Goal: Information Seeking & Learning: Learn about a topic

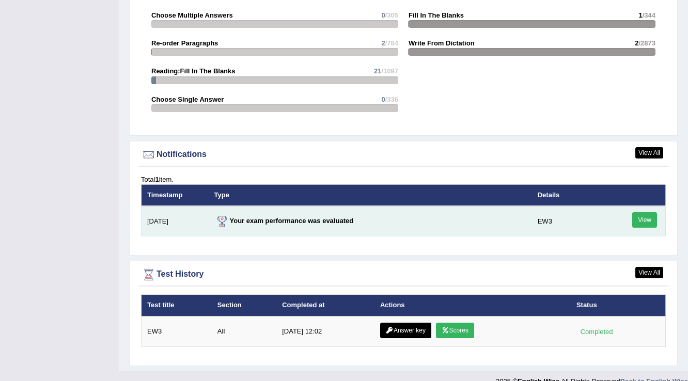
scroll to position [1128, 0]
click at [655, 212] on link "View" at bounding box center [644, 219] width 25 height 15
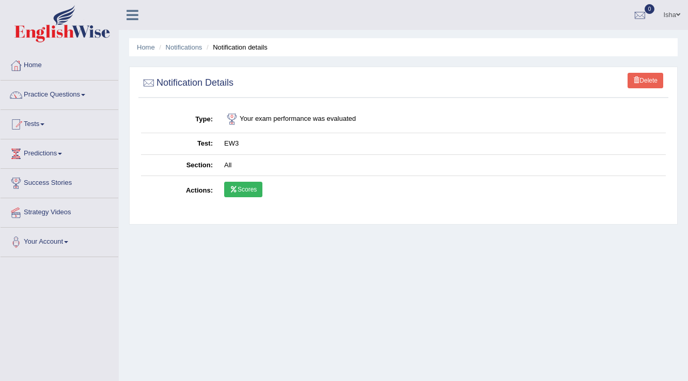
click at [236, 193] on link "Scores" at bounding box center [243, 189] width 38 height 15
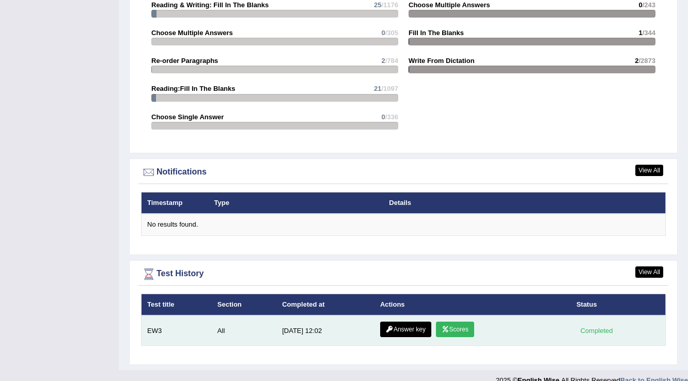
click at [423, 322] on link "Answer key" at bounding box center [405, 329] width 51 height 15
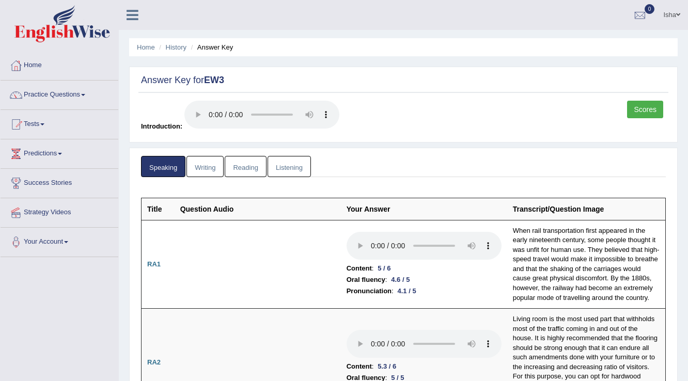
click at [198, 167] on link "Writing" at bounding box center [204, 166] width 37 height 21
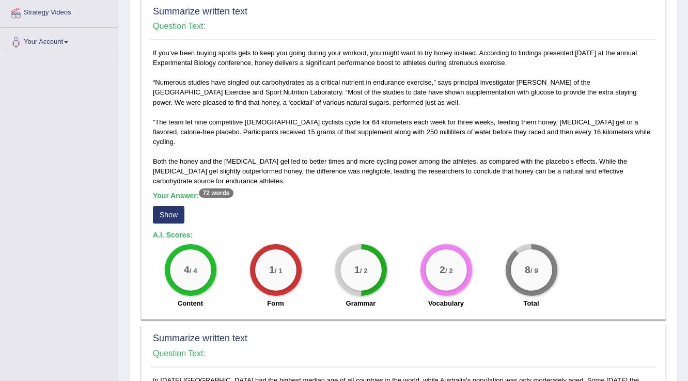
scroll to position [207, 0]
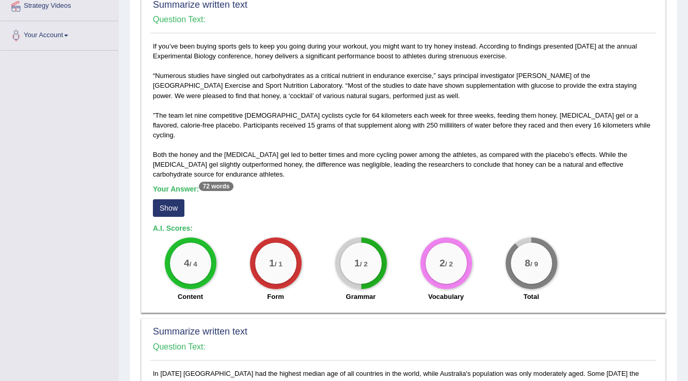
click at [163, 203] on button "Show" at bounding box center [169, 208] width 32 height 18
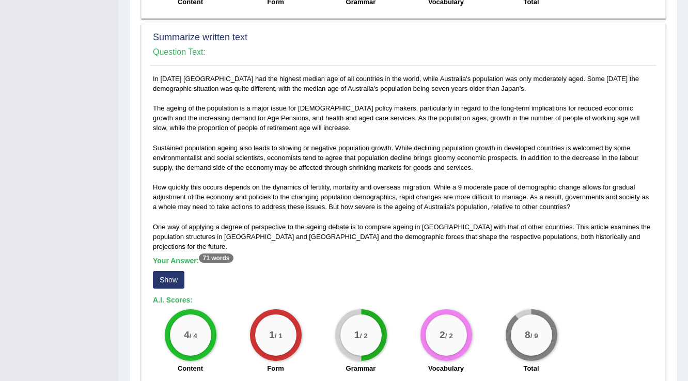
scroll to position [537, 0]
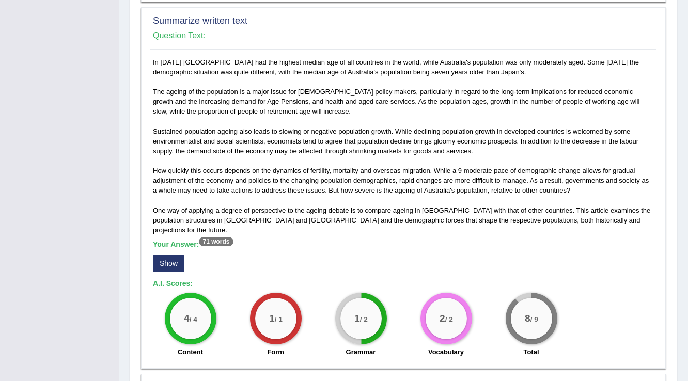
click at [178, 255] on button "Show" at bounding box center [169, 264] width 32 height 18
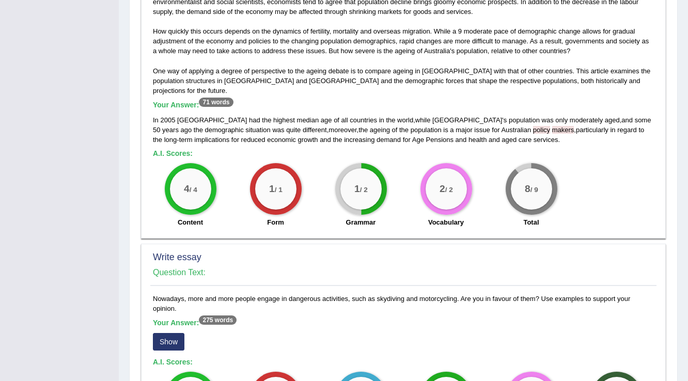
scroll to position [785, 0]
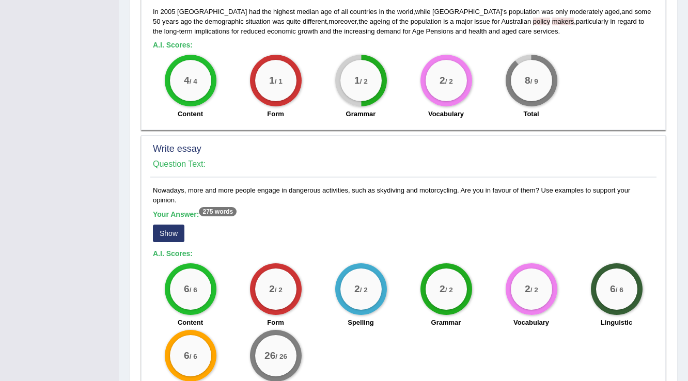
click at [167, 225] on button "Show" at bounding box center [169, 234] width 32 height 18
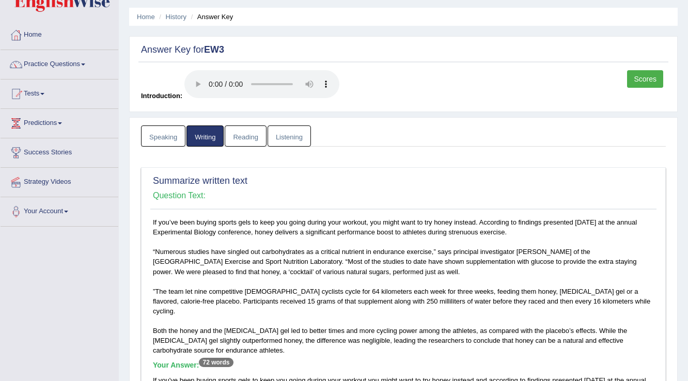
scroll to position [0, 0]
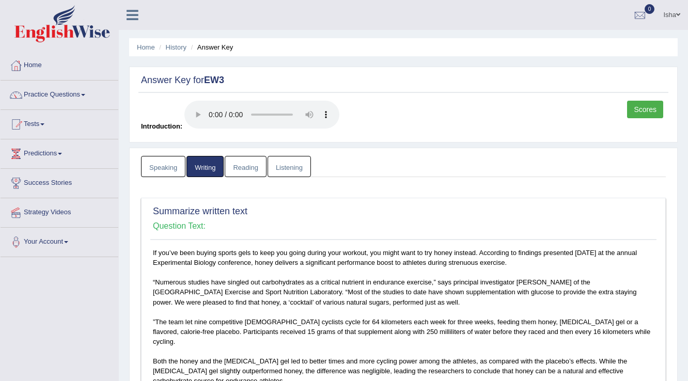
click at [242, 165] on link "Reading" at bounding box center [245, 166] width 41 height 21
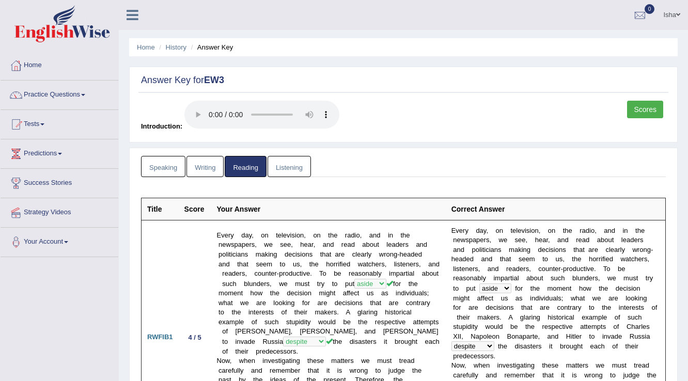
click at [301, 163] on link "Listening" at bounding box center [289, 166] width 43 height 21
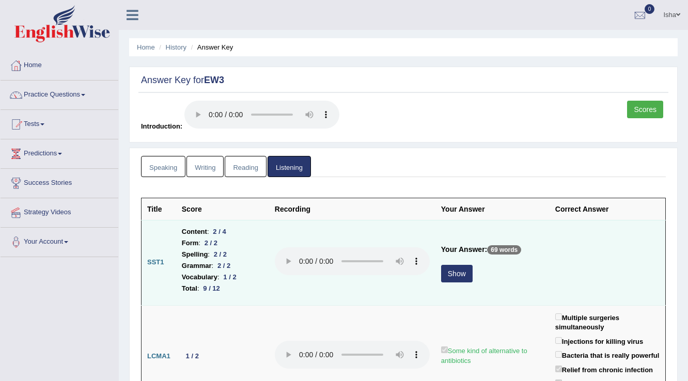
click at [447, 270] on button "Show" at bounding box center [457, 274] width 32 height 18
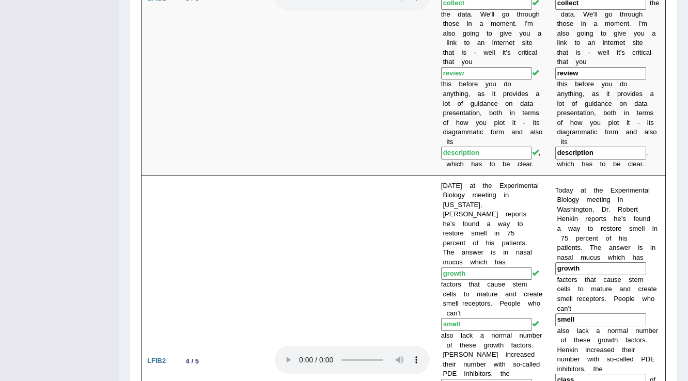
scroll to position [992, 0]
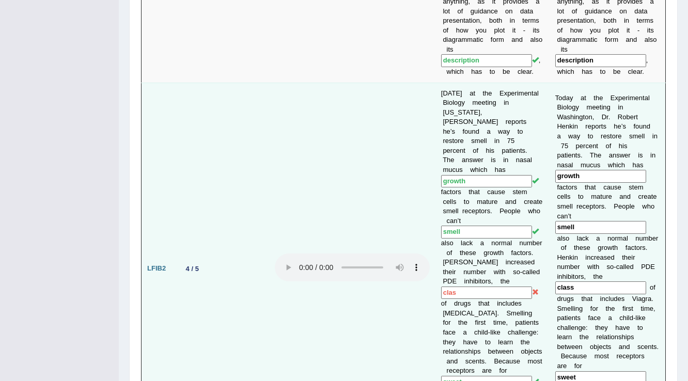
click at [481, 287] on input "clas" at bounding box center [486, 293] width 91 height 13
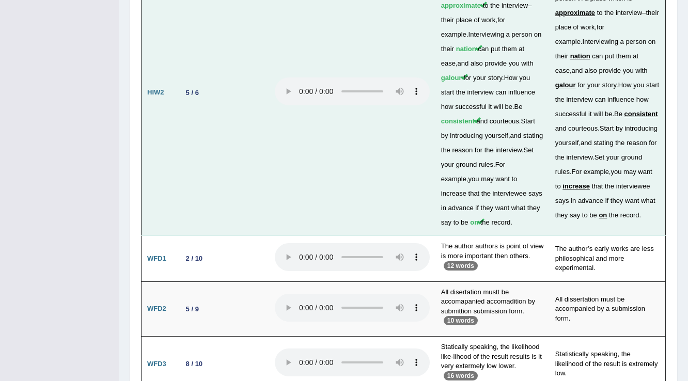
scroll to position [2967, 0]
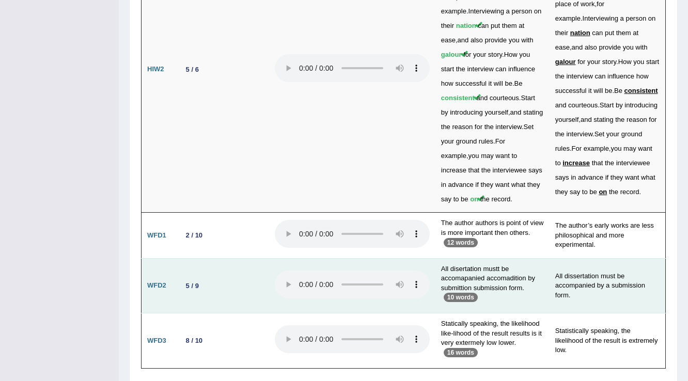
click at [562, 258] on td "All dissertation must be accompanied by a submission form." at bounding box center [608, 285] width 116 height 55
click at [578, 258] on td "All dissertation must be accompanied by a submission form." at bounding box center [608, 285] width 116 height 55
click at [624, 258] on td "All dissertation must be accompanied by a submission form." at bounding box center [608, 285] width 116 height 55
click at [601, 258] on td "All dissertation must be accompanied by a submission form." at bounding box center [608, 285] width 116 height 55
click at [618, 258] on td "All dissertation must be accompanied by a submission form." at bounding box center [608, 285] width 116 height 55
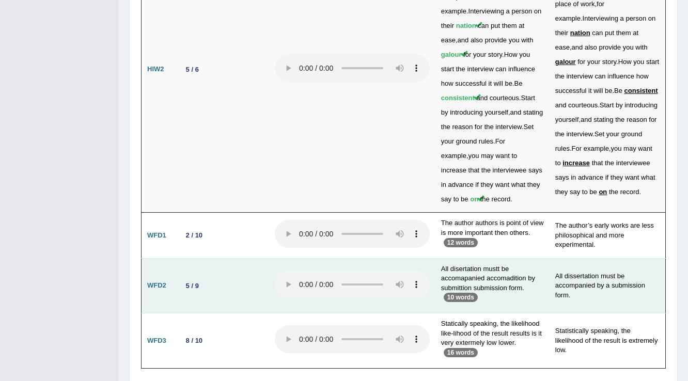
click at [563, 258] on td "All dissertation must be accompanied by a submission form." at bounding box center [608, 285] width 116 height 55
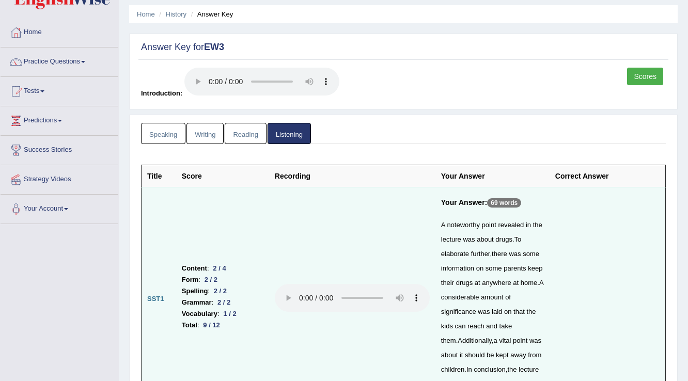
scroll to position [0, 0]
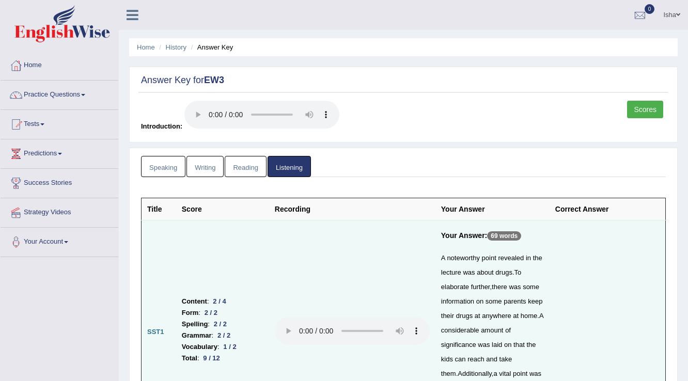
click at [157, 167] on link "Speaking" at bounding box center [163, 166] width 44 height 21
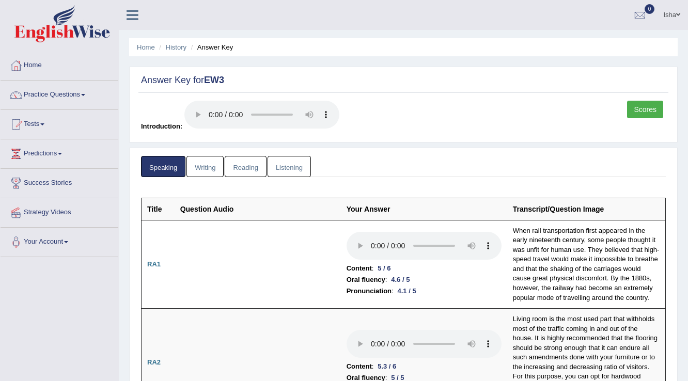
click at [649, 114] on link "Scores" at bounding box center [645, 110] width 36 height 18
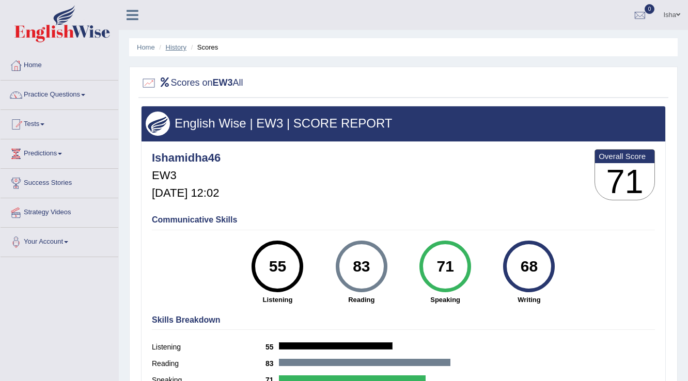
click at [176, 49] on link "History" at bounding box center [176, 47] width 21 height 8
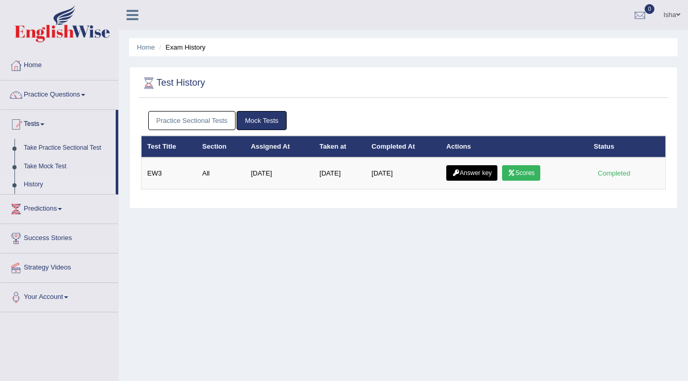
click at [465, 176] on link "Answer key" at bounding box center [471, 172] width 51 height 15
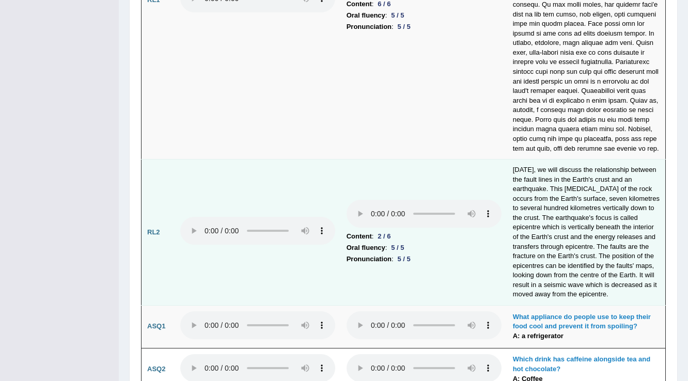
scroll to position [2438, 0]
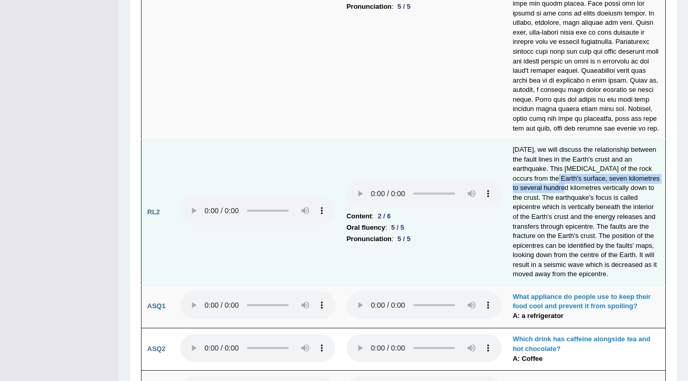
drag, startPoint x: 549, startPoint y: 138, endPoint x: 568, endPoint y: 157, distance: 26.3
click at [568, 157] on td "[DATE], we will discuss the relationship between the fault lines in the Earth's…" at bounding box center [586, 212] width 159 height 146
click at [549, 162] on td "[DATE], we will discuss the relationship between the fault lines in the Earth's…" at bounding box center [586, 212] width 159 height 146
drag, startPoint x: 383, startPoint y: 182, endPoint x: 406, endPoint y: 184, distance: 22.8
click at [406, 211] on li "Content : 2 / 6" at bounding box center [424, 216] width 155 height 11
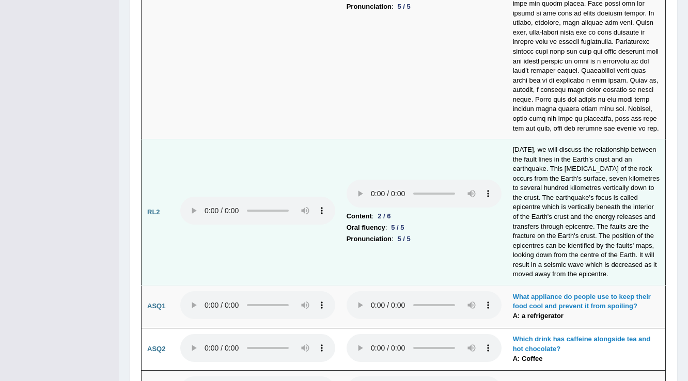
click at [615, 139] on td "[DATE], we will discuss the relationship between the fault lines in the Earth's…" at bounding box center [586, 212] width 159 height 146
drag, startPoint x: 528, startPoint y: 153, endPoint x: 596, endPoint y: 156, distance: 67.7
click at [596, 156] on td "[DATE], we will discuss the relationship between the fault lines in the Earth's…" at bounding box center [586, 212] width 159 height 146
drag, startPoint x: 532, startPoint y: 225, endPoint x: 601, endPoint y: 229, distance: 69.9
click at [601, 229] on td "[DATE], we will discuss the relationship between the fault lines in the Earth's…" at bounding box center [586, 212] width 159 height 146
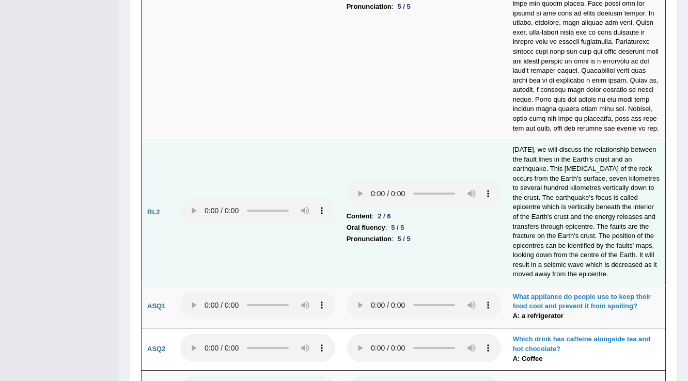
click at [584, 193] on td "[DATE], we will discuss the relationship between the fault lines in the Earth's…" at bounding box center [586, 212] width 159 height 146
drag, startPoint x: 623, startPoint y: 215, endPoint x: 633, endPoint y: 212, distance: 10.3
click at [633, 212] on td "[DATE], we will discuss the relationship between the fault lines in the Earth's…" at bounding box center [586, 212] width 159 height 146
click at [550, 222] on td "[DATE], we will discuss the relationship between the fault lines in the Earth's…" at bounding box center [586, 212] width 159 height 146
click at [389, 222] on div "5 / 5" at bounding box center [397, 227] width 21 height 11
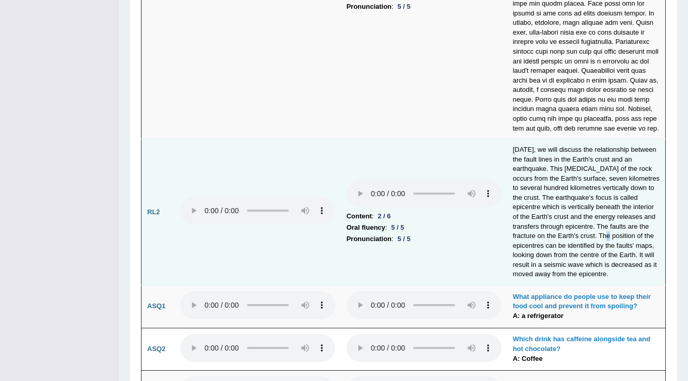
click at [622, 197] on td "[DATE], we will discuss the relationship between the fault lines in the Earth's…" at bounding box center [586, 212] width 159 height 146
drag, startPoint x: 533, startPoint y: 211, endPoint x: 553, endPoint y: 197, distance: 24.6
click at [533, 211] on td "[DATE], we will discuss the relationship between the fault lines in the Earth's…" at bounding box center [586, 212] width 159 height 146
click at [526, 203] on td "[DATE], we will discuss the relationship between the fault lines in the Earth's…" at bounding box center [586, 212] width 159 height 146
click at [568, 203] on td "[DATE], we will discuss the relationship between the fault lines in the Earth's…" at bounding box center [586, 212] width 159 height 146
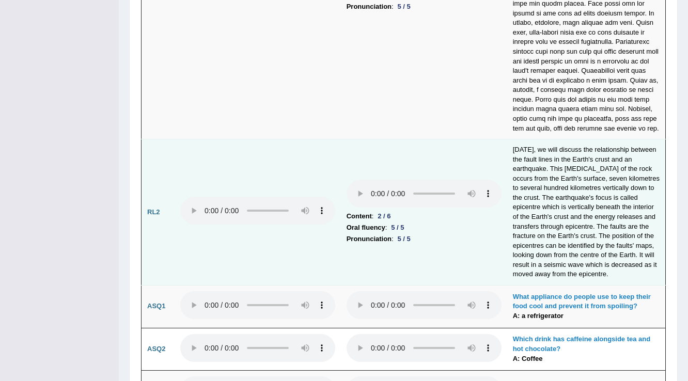
click at [556, 152] on td "[DATE], we will discuss the relationship between the fault lines in the Earth's…" at bounding box center [586, 212] width 159 height 146
click at [573, 153] on td "[DATE], we will discuss the relationship between the fault lines in the Earth's…" at bounding box center [586, 212] width 159 height 146
click at [583, 139] on td "[DATE], we will discuss the relationship between the fault lines in the Earth's…" at bounding box center [586, 212] width 159 height 146
click at [618, 139] on td "[DATE], we will discuss the relationship between the fault lines in the Earth's…" at bounding box center [586, 212] width 159 height 146
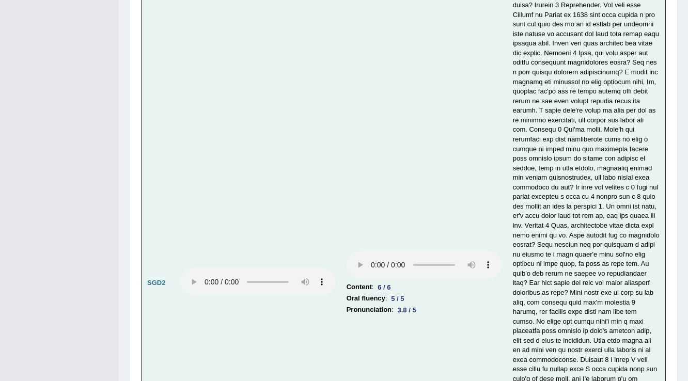
scroll to position [3224, 0]
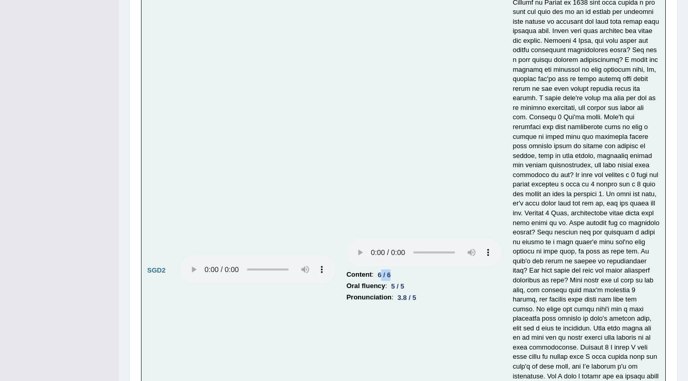
drag, startPoint x: 382, startPoint y: 227, endPoint x: 403, endPoint y: 228, distance: 20.7
click at [403, 269] on li "Content : 6 / 6" at bounding box center [424, 274] width 155 height 11
click at [521, 152] on td at bounding box center [586, 271] width 159 height 635
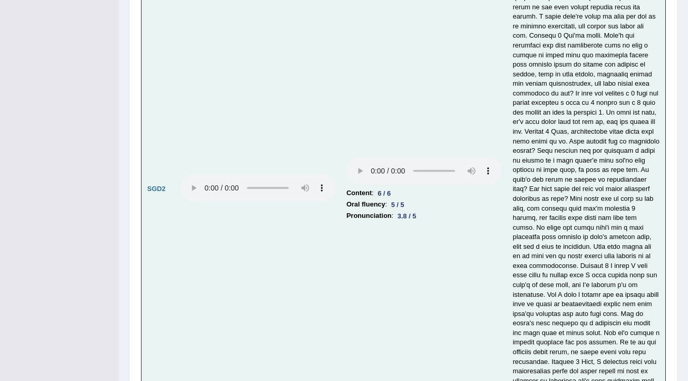
scroll to position [3306, 0]
click at [407, 210] on div "3.8 / 5" at bounding box center [407, 215] width 27 height 11
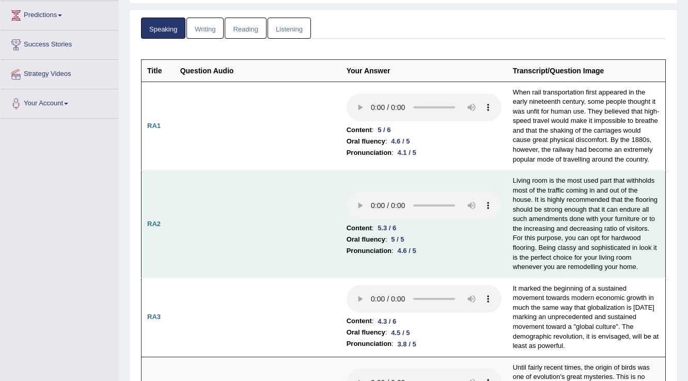
scroll to position [0, 0]
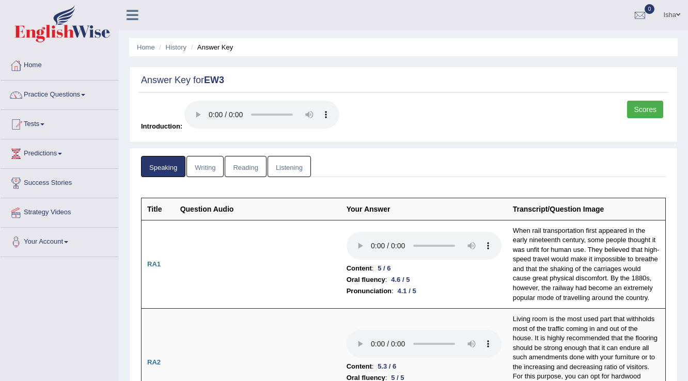
click at [209, 161] on link "Writing" at bounding box center [204, 166] width 37 height 21
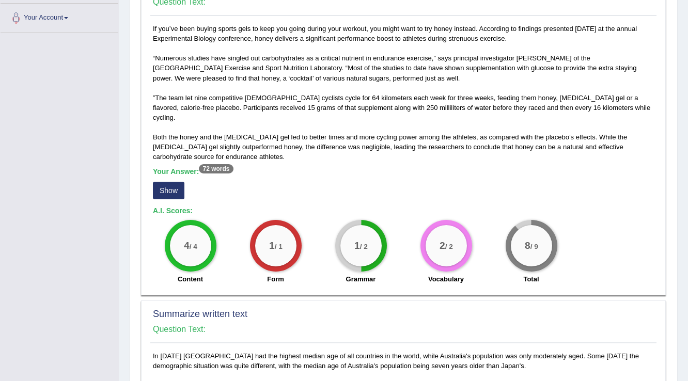
scroll to position [248, 0]
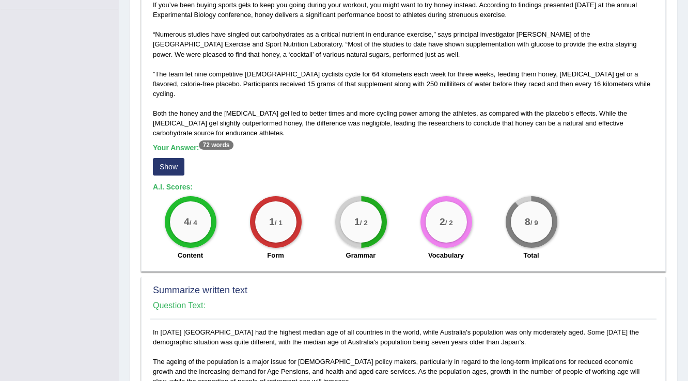
click at [167, 158] on button "Show" at bounding box center [169, 167] width 32 height 18
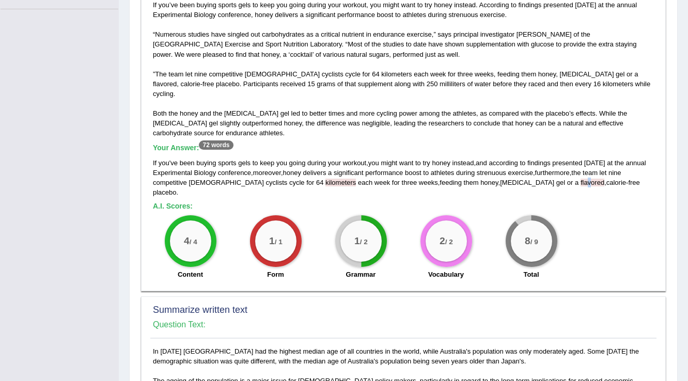
click at [581, 179] on span "flavored" at bounding box center [593, 183] width 24 height 8
click at [490, 176] on div "If you ' ve been buying sports gels to keep you going during your workout , you…" at bounding box center [403, 177] width 501 height 39
click at [315, 215] on div "1 / 1 Form" at bounding box center [275, 248] width 85 height 67
drag, startPoint x: 273, startPoint y: 169, endPoint x: 299, endPoint y: 172, distance: 26.4
click at [299, 172] on div "If you ' ve been buying sports gels to keep you going during your workout , you…" at bounding box center [403, 177] width 501 height 39
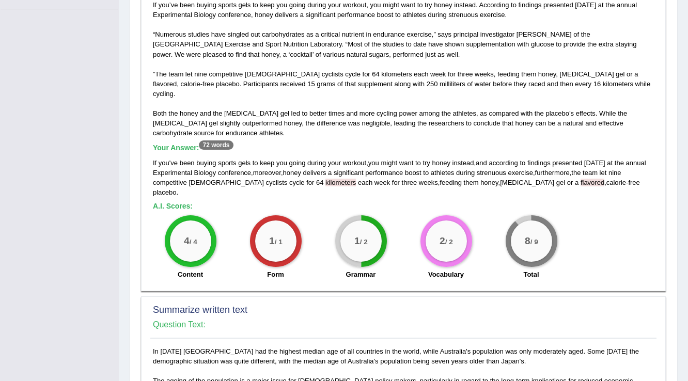
click at [299, 203] on h5 "A.I. Scores:" at bounding box center [403, 207] width 501 height 8
drag, startPoint x: 505, startPoint y: 172, endPoint x: 510, endPoint y: 171, distance: 5.2
click at [581, 179] on span "flavored" at bounding box center [593, 183] width 24 height 8
click at [511, 203] on h5 "A.I. Scores:" at bounding box center [403, 207] width 501 height 8
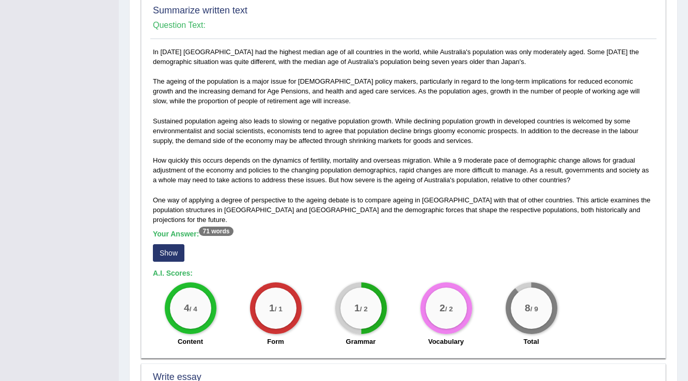
scroll to position [579, 0]
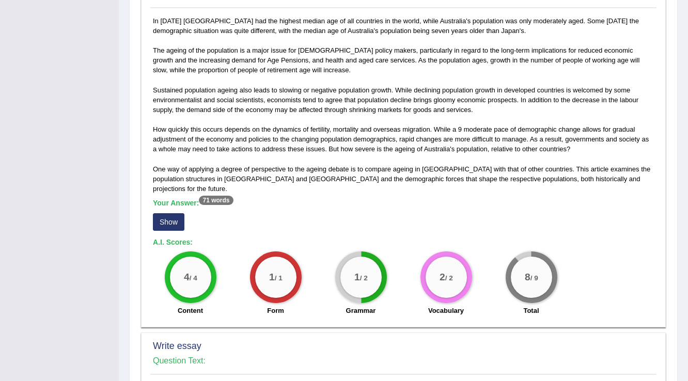
click at [163, 213] on button "Show" at bounding box center [169, 222] width 32 height 18
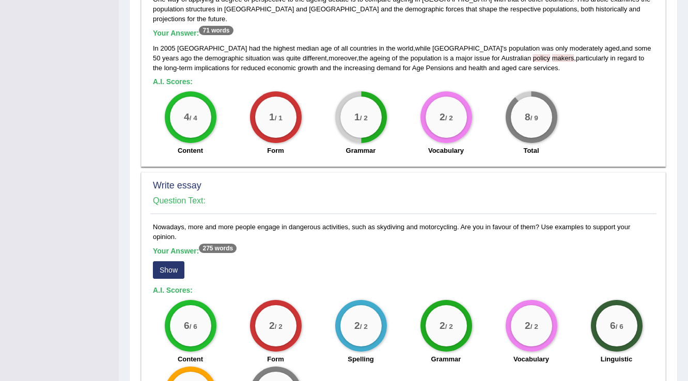
scroll to position [827, 0]
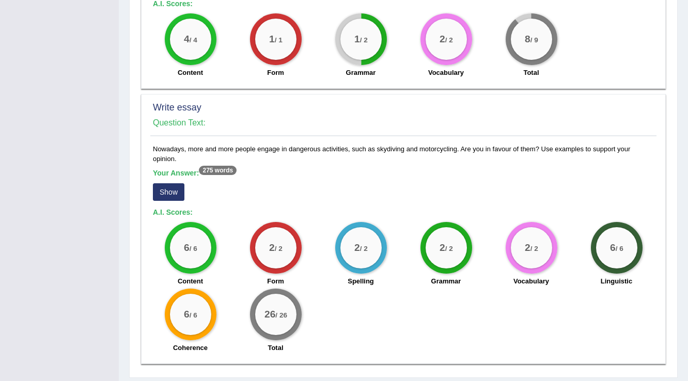
click at [168, 172] on div "Your Answer: 275 words Show" at bounding box center [403, 186] width 501 height 35
click at [168, 183] on button "Show" at bounding box center [169, 192] width 32 height 18
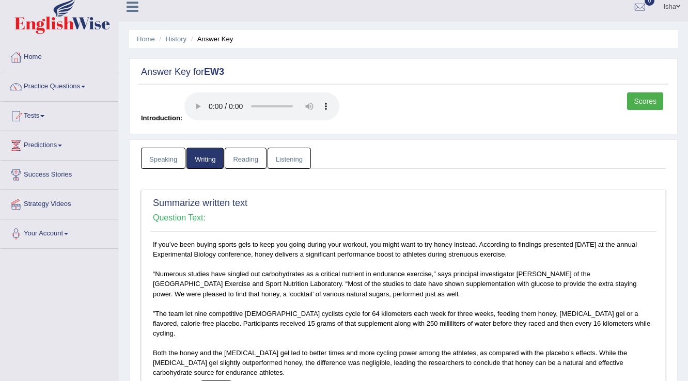
scroll to position [0, 0]
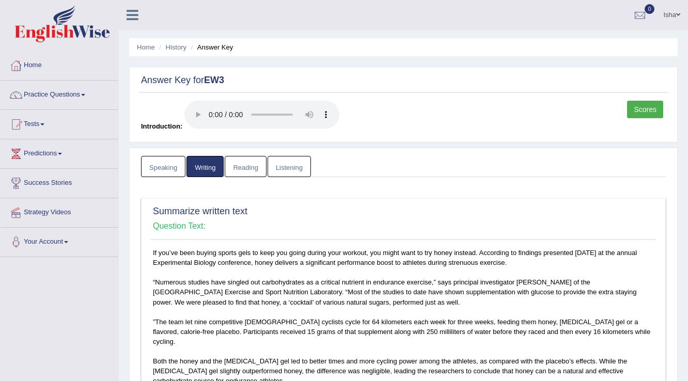
click at [250, 166] on link "Reading" at bounding box center [245, 166] width 41 height 21
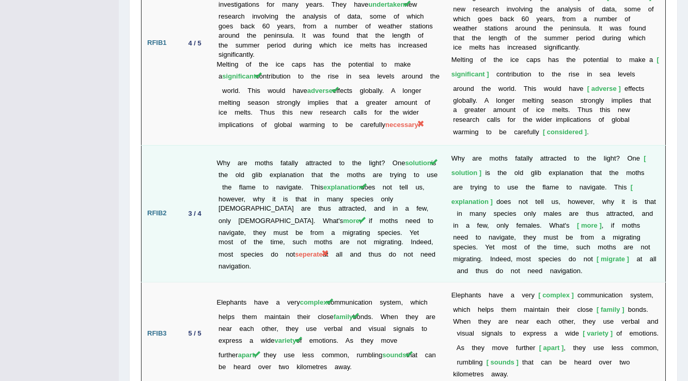
scroll to position [1889, 0]
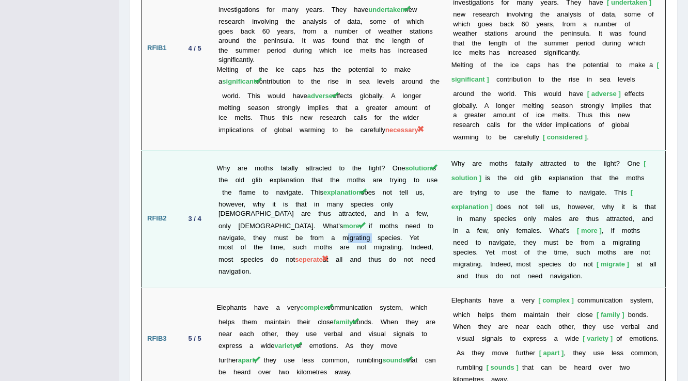
drag, startPoint x: 337, startPoint y: 193, endPoint x: 314, endPoint y: 192, distance: 23.3
click at [314, 192] on td "Why are moths fatally attracted to the light? One solution is the old glib expl…" at bounding box center [328, 218] width 235 height 137
click at [473, 248] on b "e" at bounding box center [471, 252] width 4 height 8
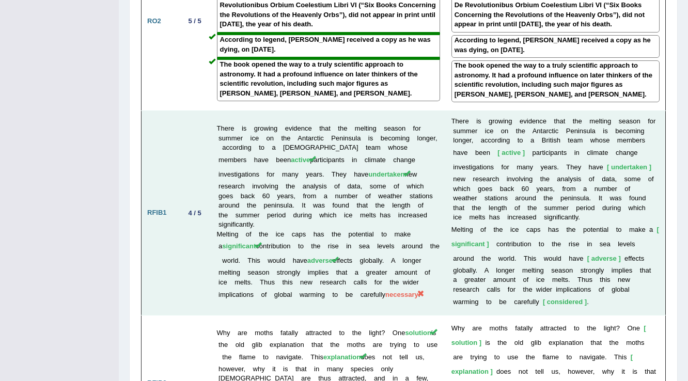
scroll to position [1723, 0]
drag, startPoint x: 359, startPoint y: 239, endPoint x: 410, endPoint y: 240, distance: 51.7
click at [410, 240] on td "There is growing evidence that the melting season for summer ice on the Antarct…" at bounding box center [328, 214] width 235 height 204
click at [245, 264] on td "There is growing evidence that the melting season for summer ice on the Antarct…" at bounding box center [328, 214] width 235 height 204
click at [268, 253] on td "There is growing evidence that the melting season for summer ice on the Antarct…" at bounding box center [328, 214] width 235 height 204
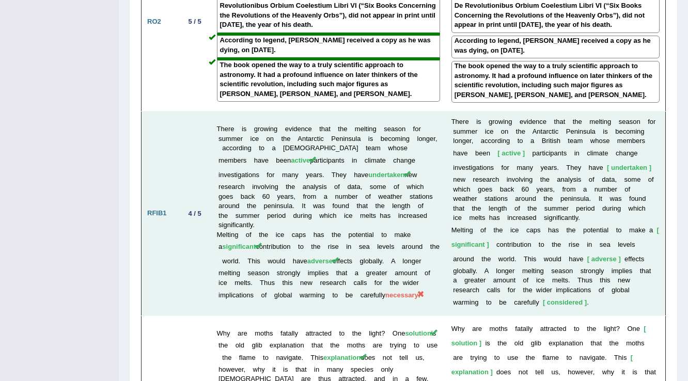
click at [417, 242] on td "There is growing evidence that the melting season for summer ice on the Antarct…" at bounding box center [328, 214] width 235 height 204
click at [385, 291] on span "necessary" at bounding box center [401, 295] width 33 height 8
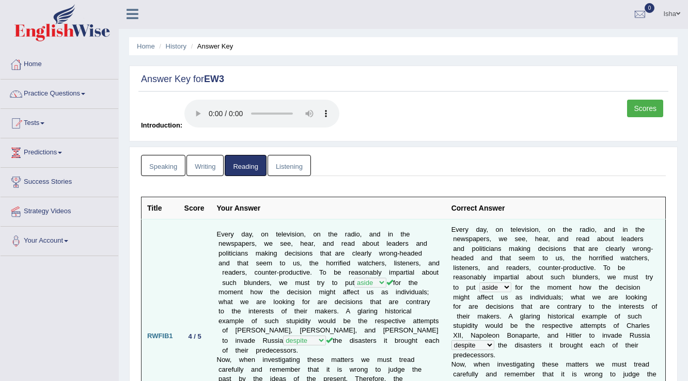
scroll to position [0, 0]
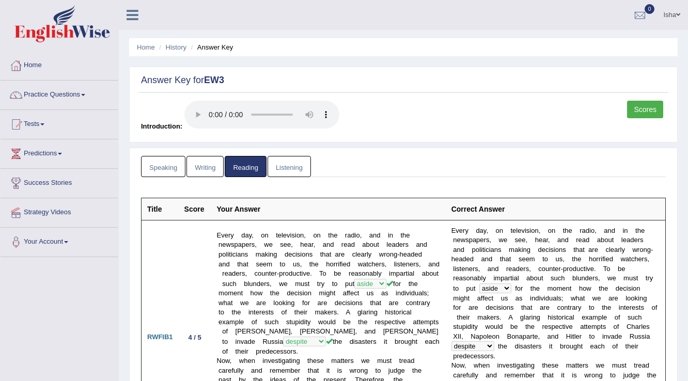
click at [273, 161] on link "Listening" at bounding box center [289, 166] width 43 height 21
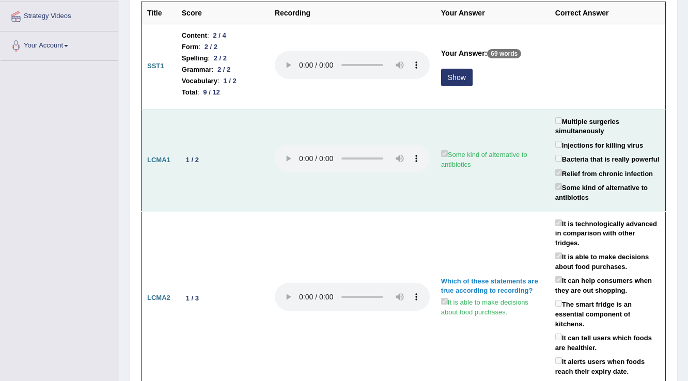
scroll to position [207, 0]
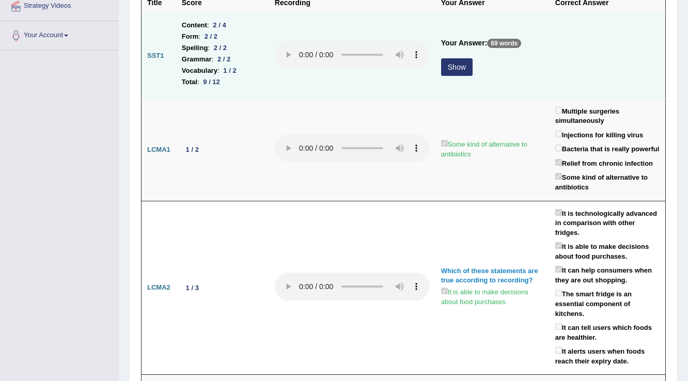
click at [459, 69] on button "Show" at bounding box center [457, 67] width 32 height 18
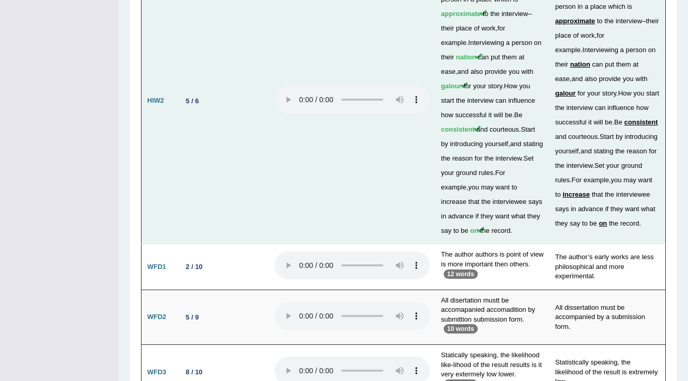
scroll to position [2967, 0]
